Goal: Task Accomplishment & Management: Use online tool/utility

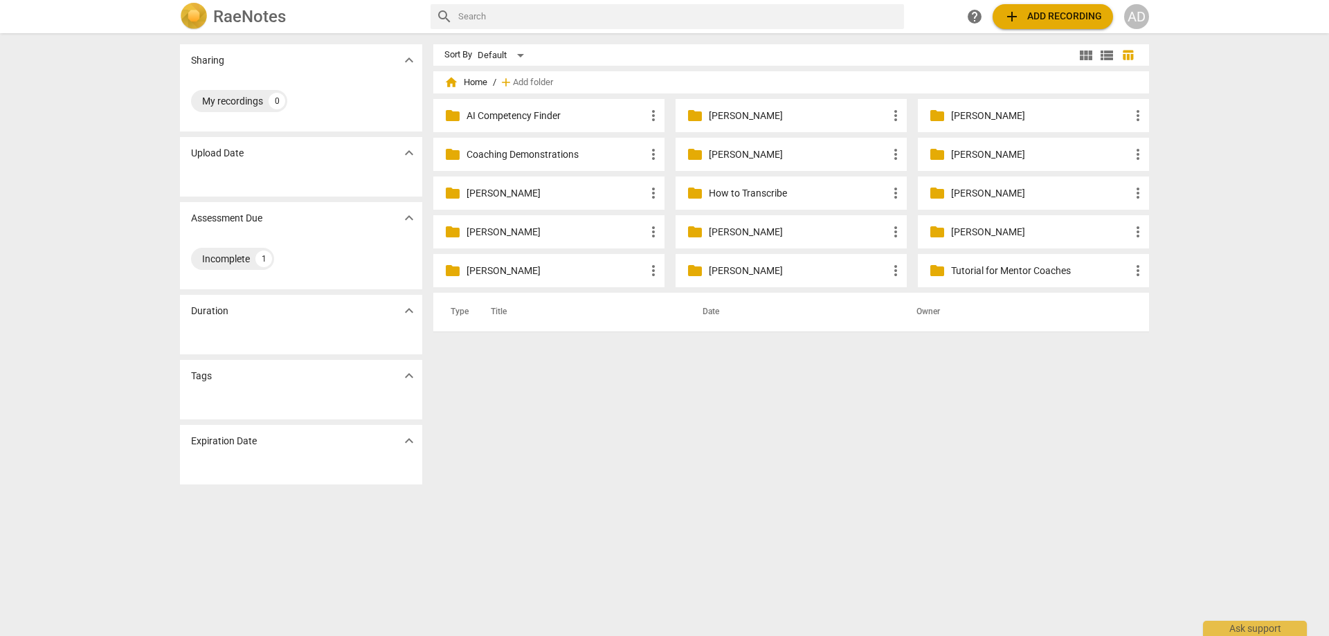
click at [715, 121] on p "[PERSON_NAME]" at bounding box center [798, 116] width 179 height 15
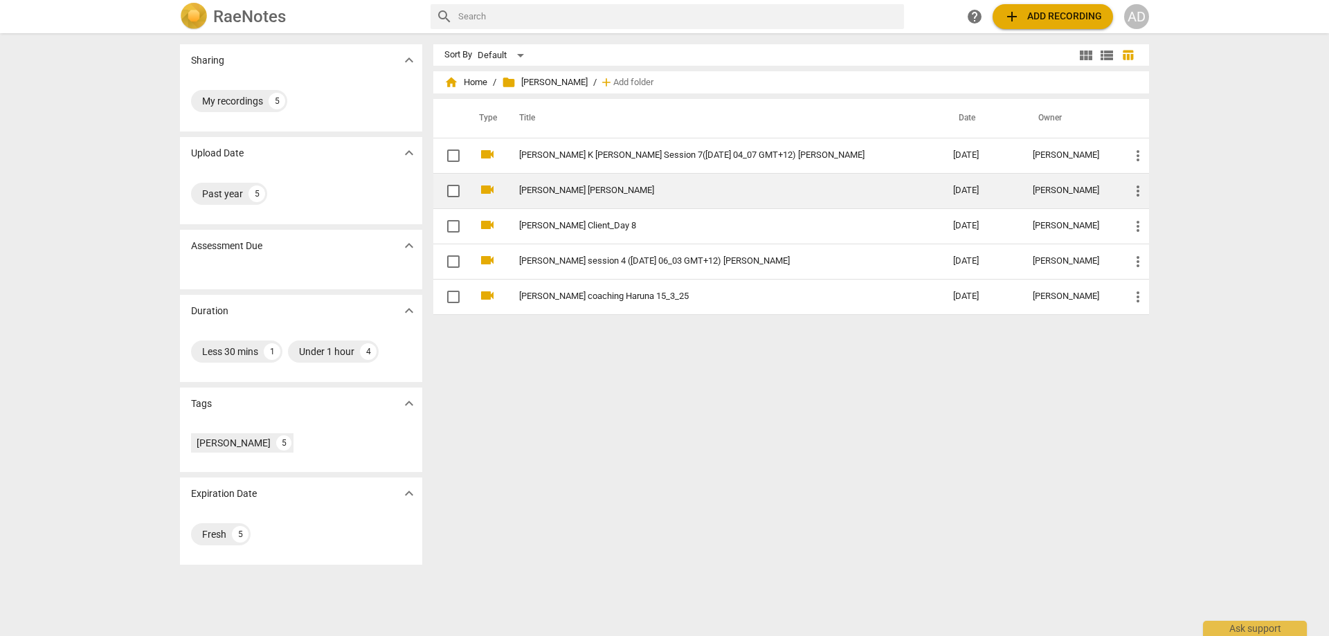
click at [570, 190] on link "[PERSON_NAME] [PERSON_NAME]" at bounding box center [711, 190] width 384 height 10
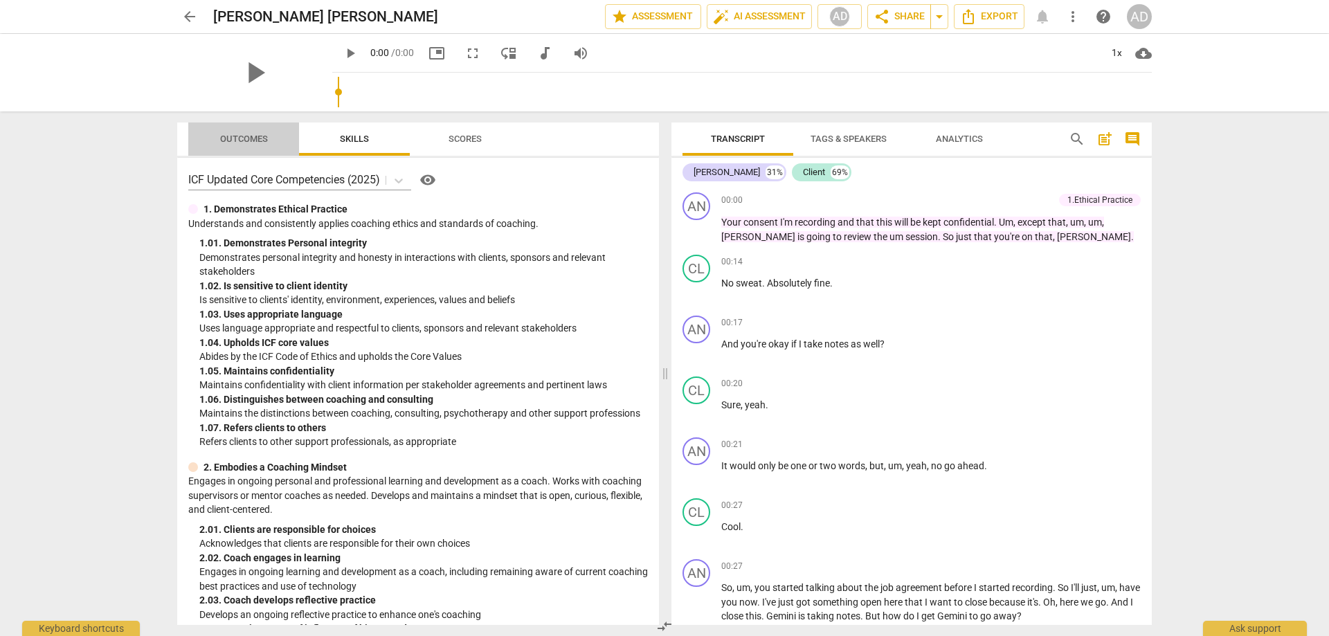
click at [247, 142] on span "Outcomes" at bounding box center [244, 139] width 48 height 10
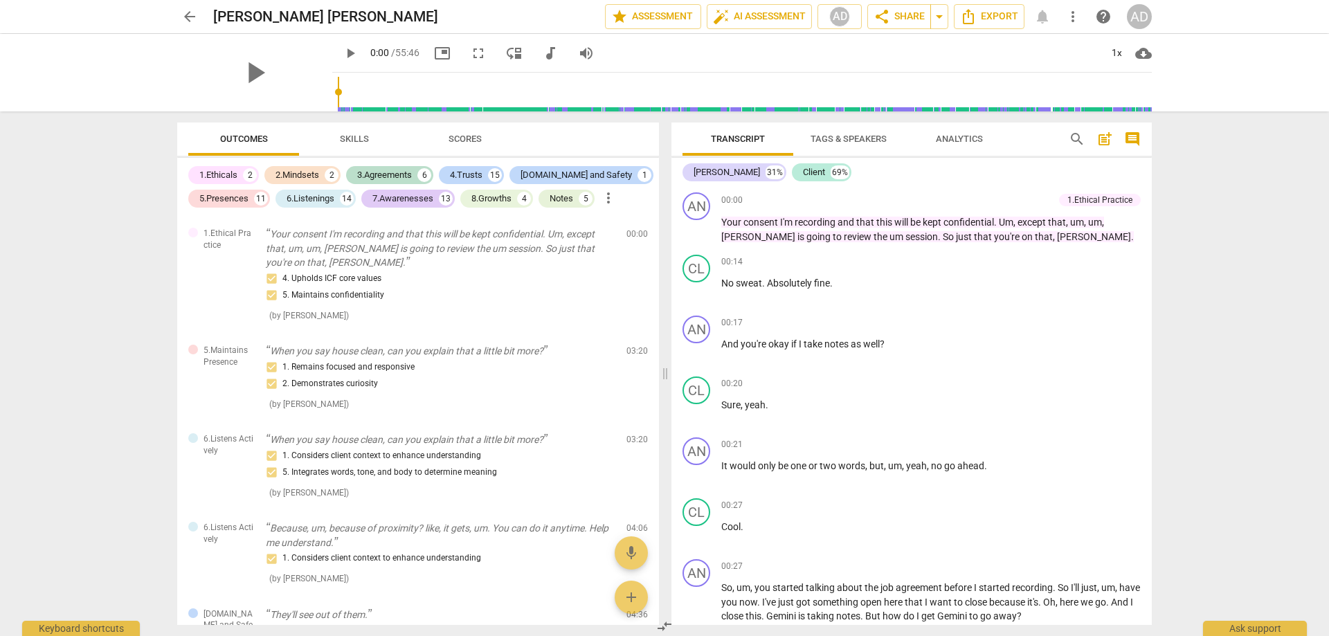
click at [216, 175] on div "1.Ethicals" at bounding box center [218, 175] width 38 height 14
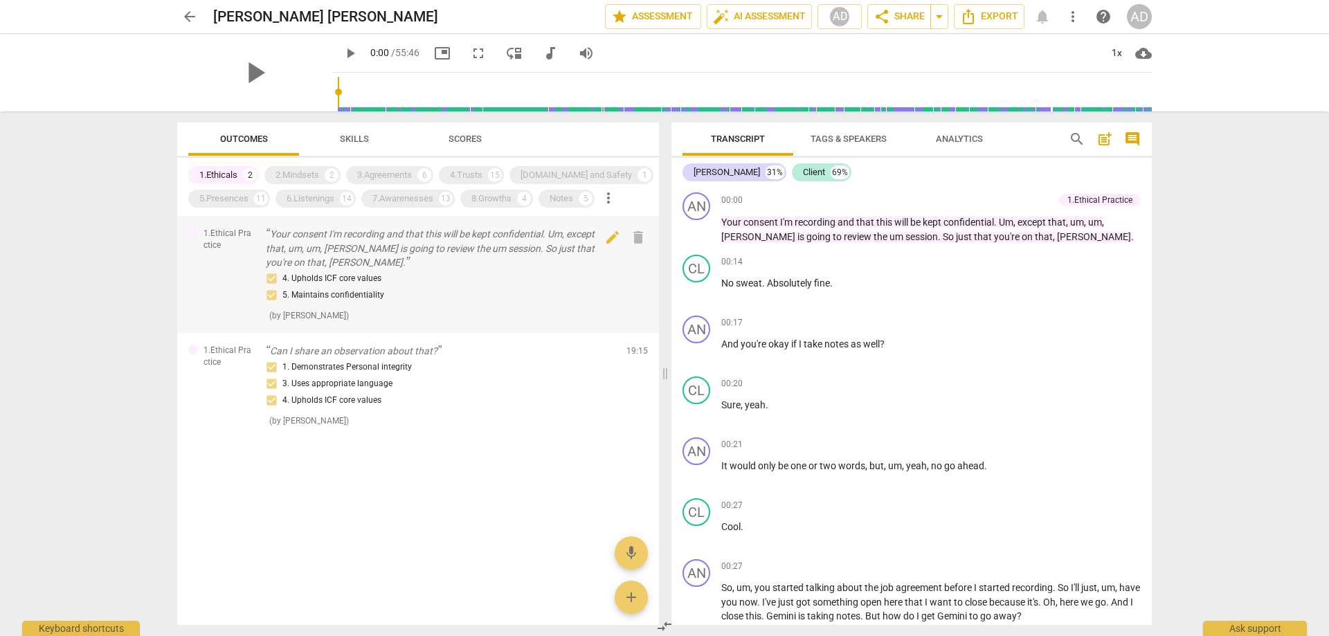
click at [315, 249] on p "Your consent I'm recording and that this will be kept confidential. Um, except …" at bounding box center [440, 248] width 349 height 43
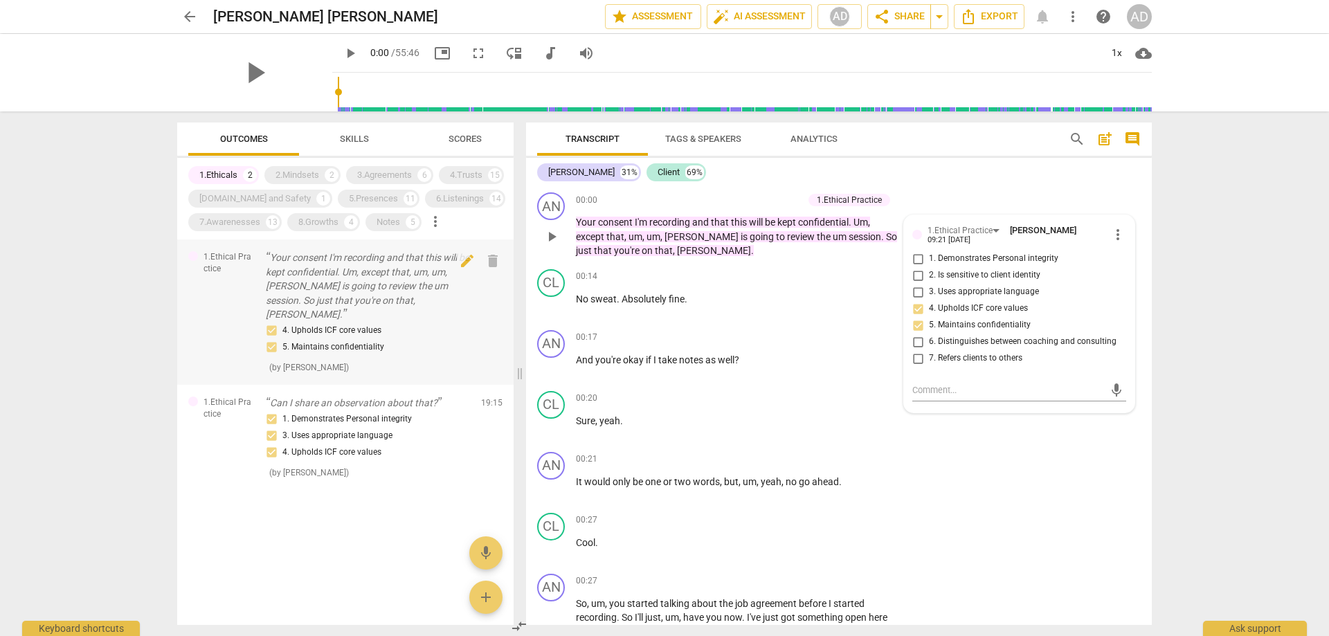
click at [312, 257] on p "Your consent I'm recording and that this will be kept confidential. Um, except …" at bounding box center [368, 285] width 204 height 71
click at [466, 260] on span "edit" at bounding box center [467, 261] width 17 height 17
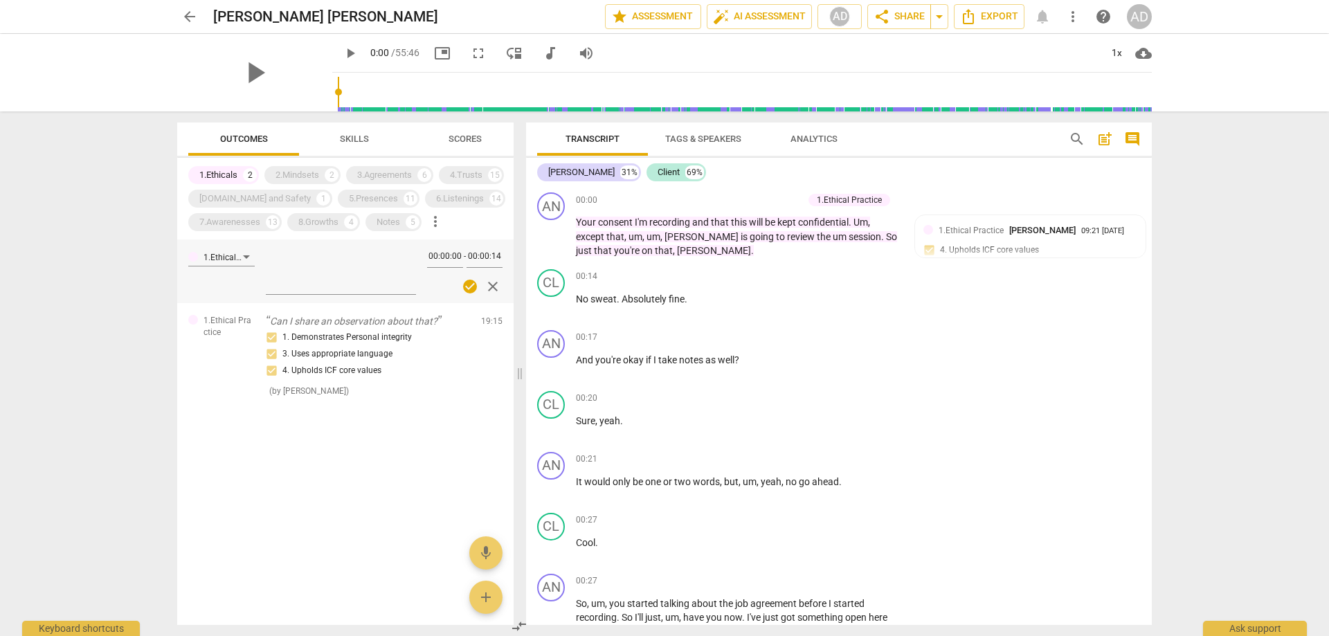
click at [303, 458] on div at bounding box center [345, 454] width 336 height 45
click at [487, 289] on span "close" at bounding box center [492, 286] width 17 height 17
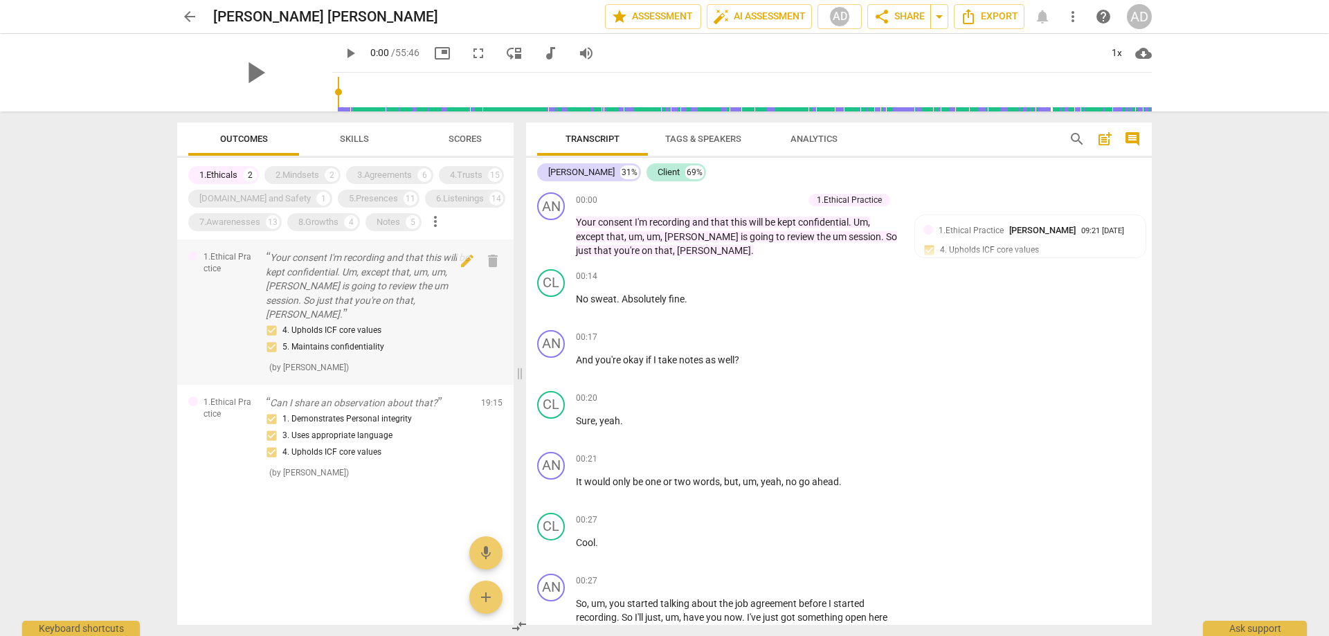
click at [291, 269] on p "Your consent I'm recording and that this will be kept confidential. Um, except …" at bounding box center [368, 285] width 204 height 71
drag, startPoint x: 629, startPoint y: 253, endPoint x: 853, endPoint y: 283, distance: 225.6
click at [853, 283] on div "+ Add competency" at bounding box center [849, 277] width 82 height 14
click at [817, 235] on span "the" at bounding box center [825, 236] width 16 height 11
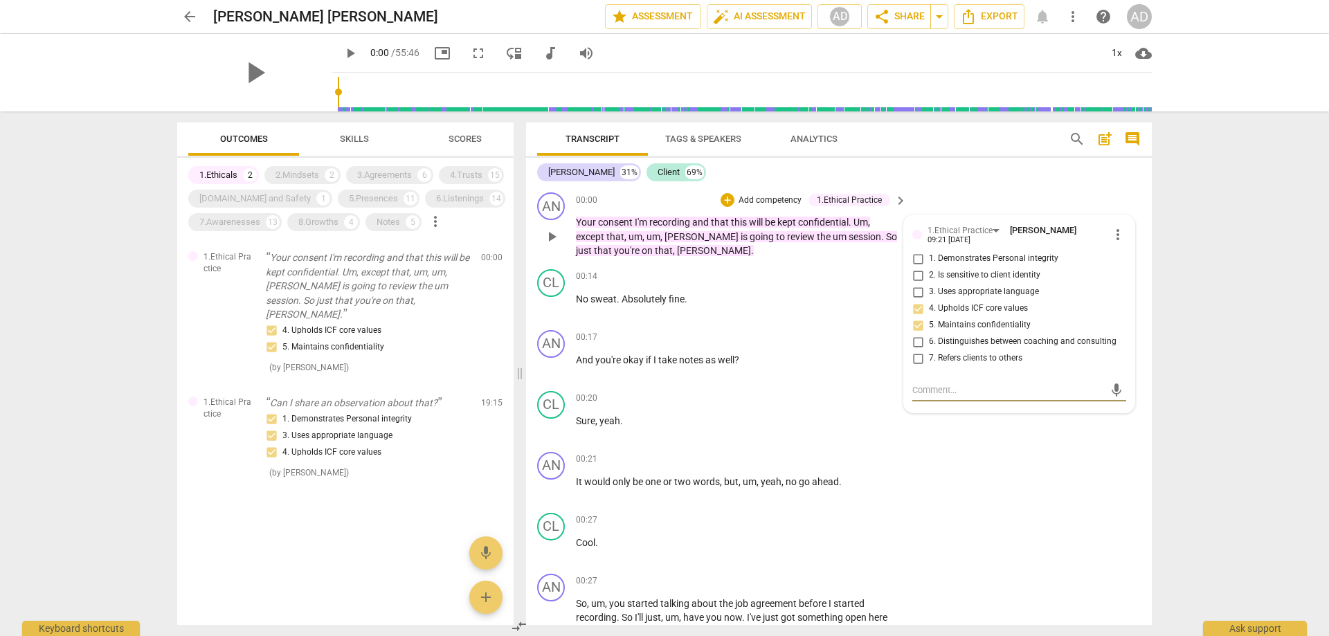
click at [817, 235] on span "the" at bounding box center [825, 236] width 16 height 11
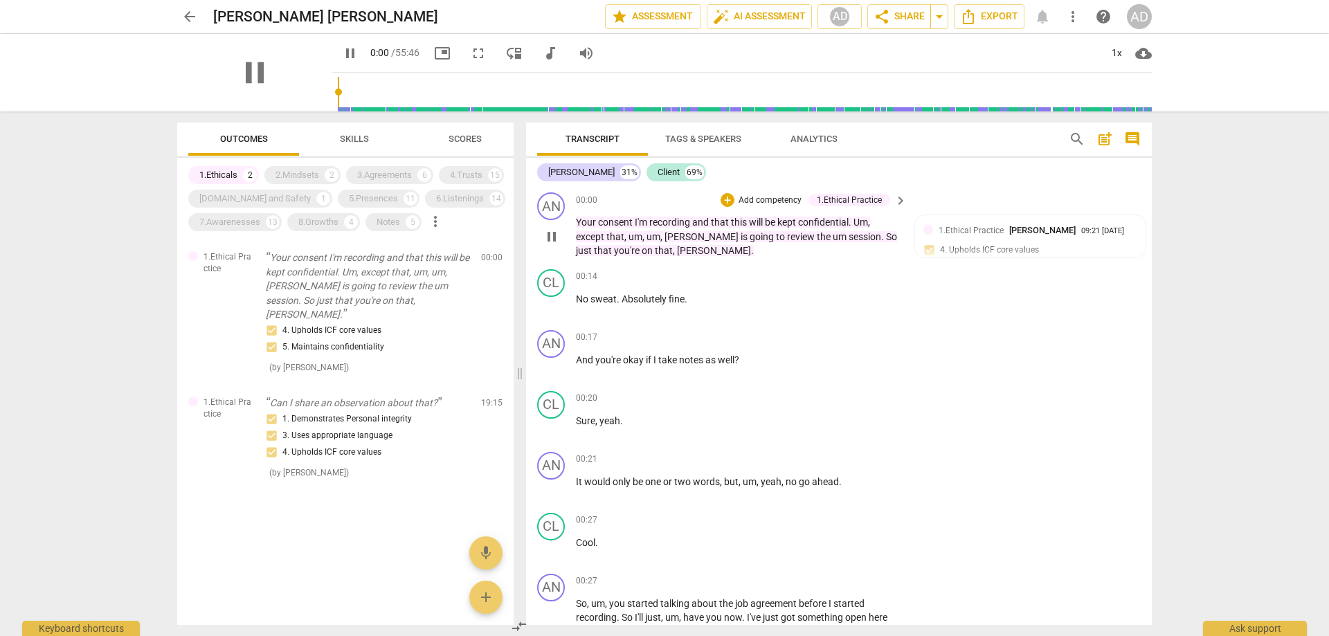
click at [817, 235] on span "the" at bounding box center [825, 236] width 16 height 11
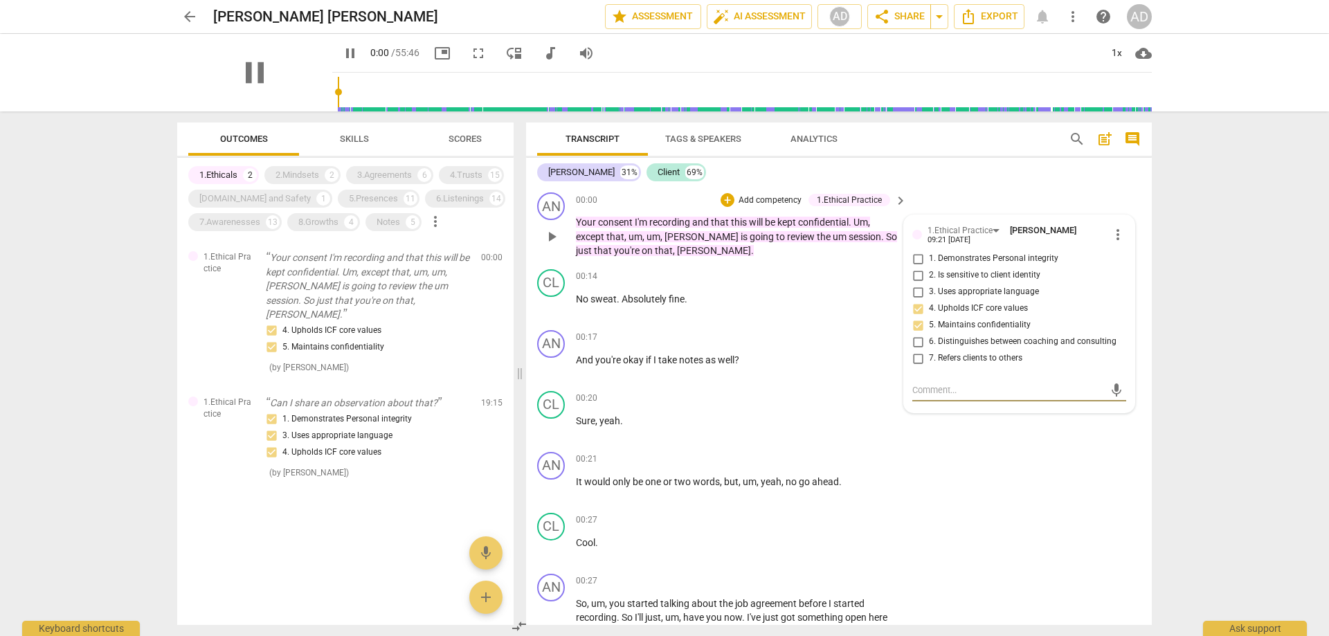
click at [817, 235] on span "the" at bounding box center [825, 236] width 16 height 11
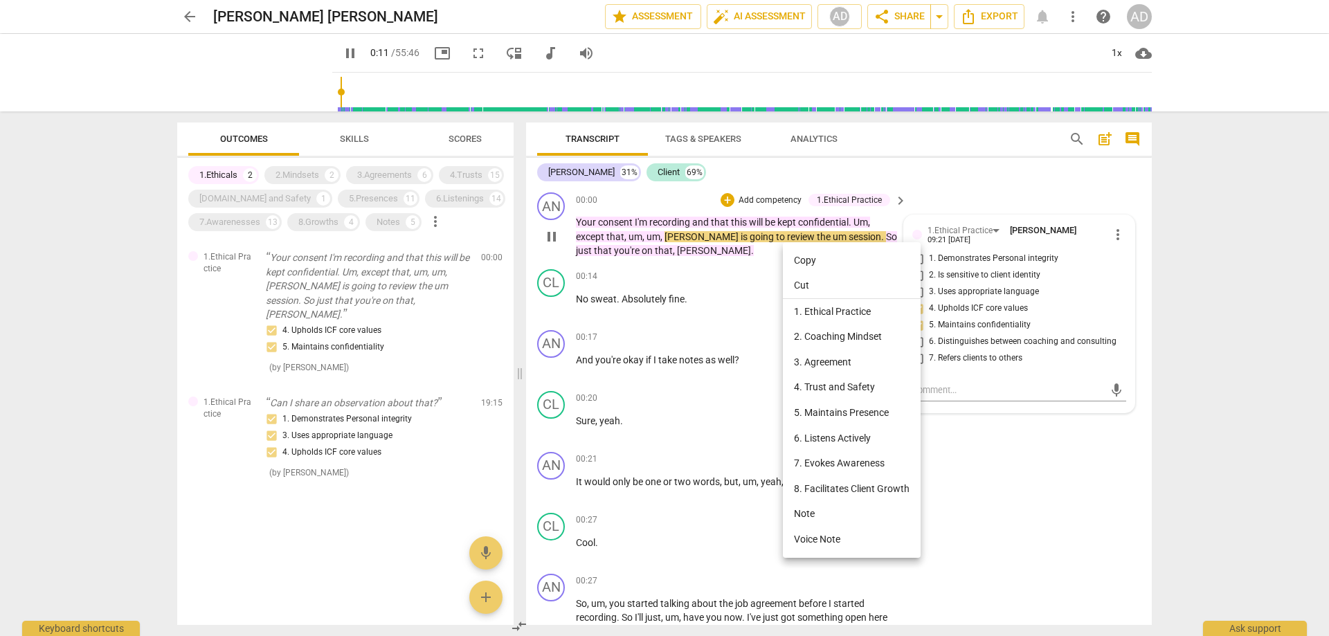
click at [332, 54] on div at bounding box center [664, 318] width 1329 height 636
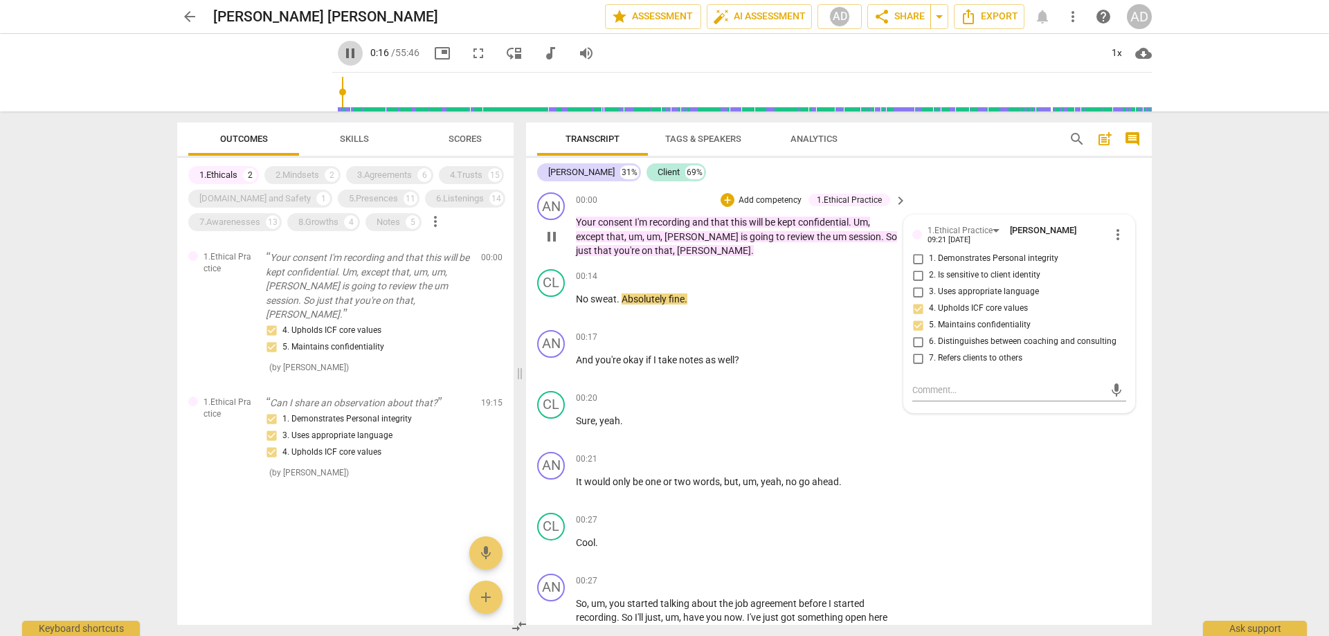
click at [342, 50] on span "pause" at bounding box center [350, 53] width 17 height 17
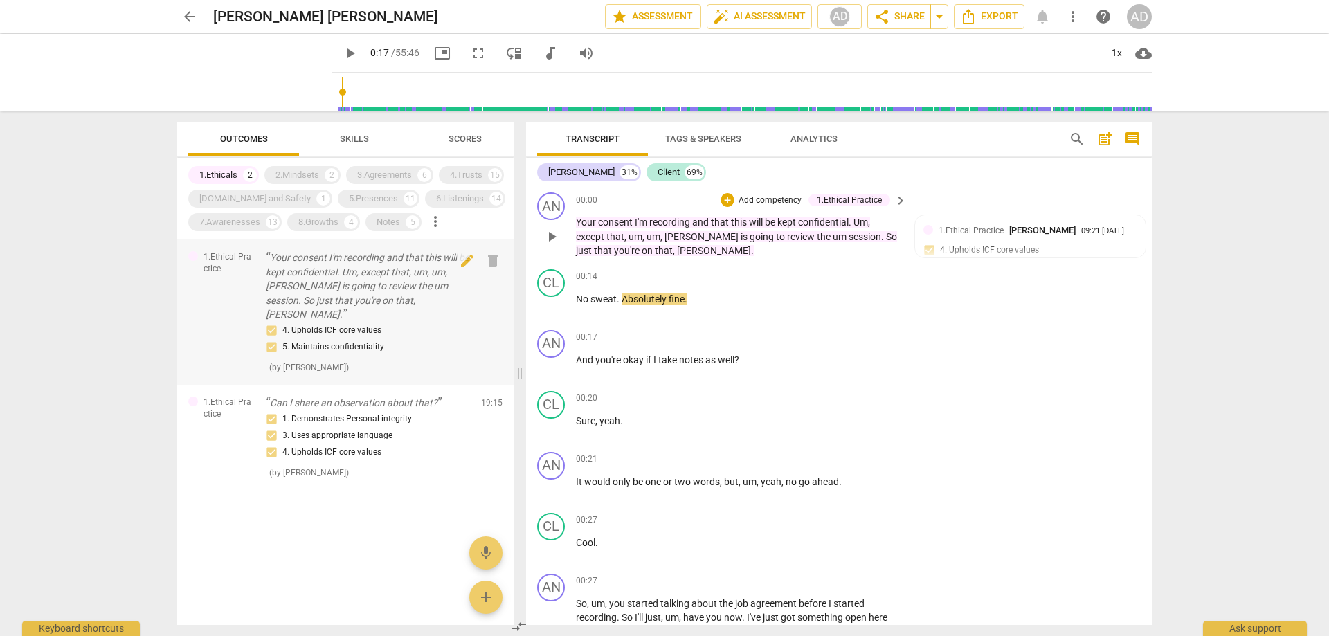
click at [316, 263] on p "Your consent I'm recording and that this will be kept confidential. Um, except …" at bounding box center [368, 285] width 204 height 71
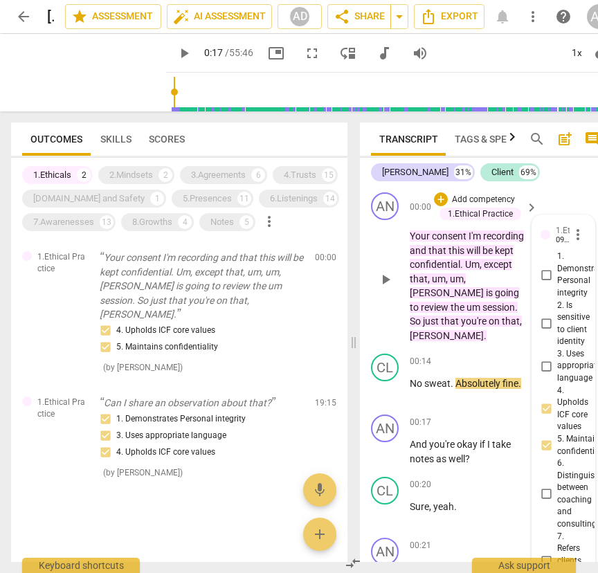
type input "17"
